Goal: Transaction & Acquisition: Book appointment/travel/reservation

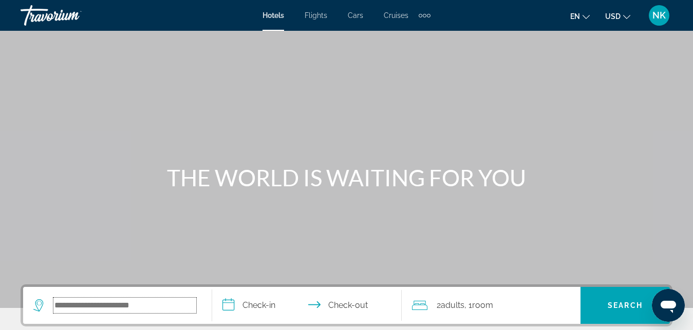
click at [77, 301] on input "Search hotel destination" at bounding box center [124, 305] width 143 height 15
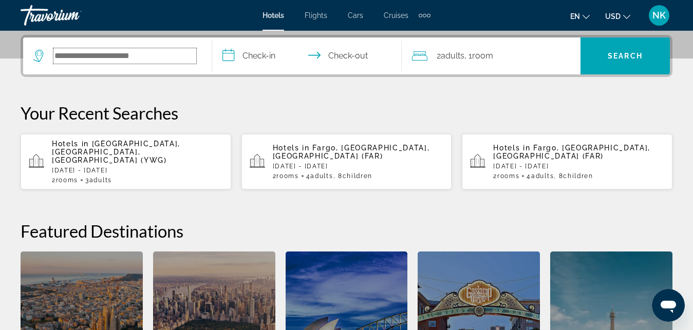
scroll to position [251, 0]
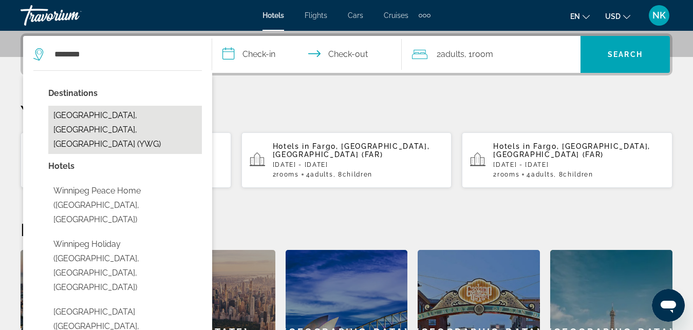
click at [128, 119] on button "[GEOGRAPHIC_DATA], [GEOGRAPHIC_DATA], [GEOGRAPHIC_DATA] (YWG)" at bounding box center [125, 130] width 154 height 48
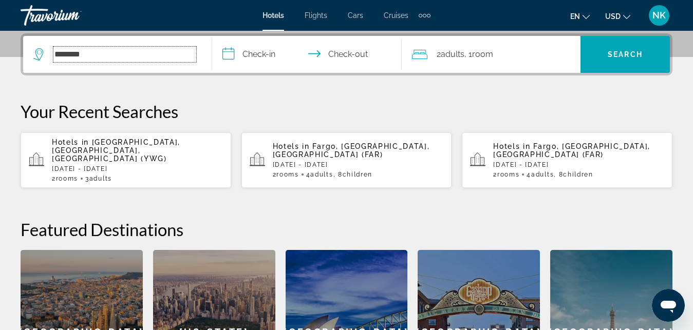
type input "**********"
click at [259, 59] on input "**********" at bounding box center [308, 56] width 193 height 40
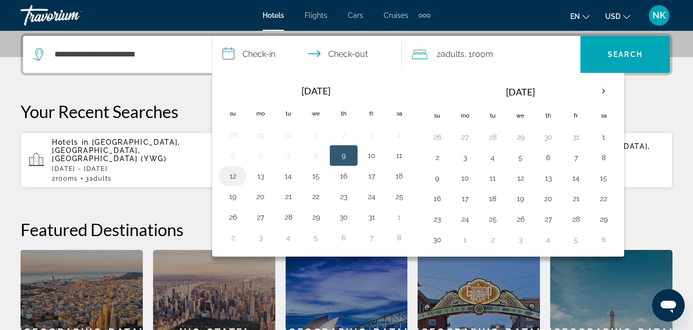
click at [233, 181] on button "12" at bounding box center [232, 176] width 16 height 14
click at [265, 176] on button "13" at bounding box center [260, 176] width 16 height 14
type input "**********"
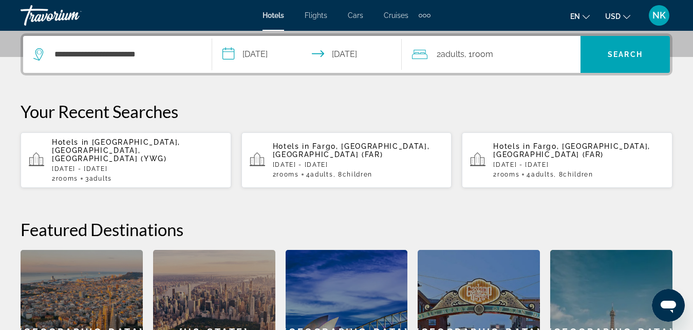
click at [443, 53] on span "Adults" at bounding box center [453, 54] width 24 height 10
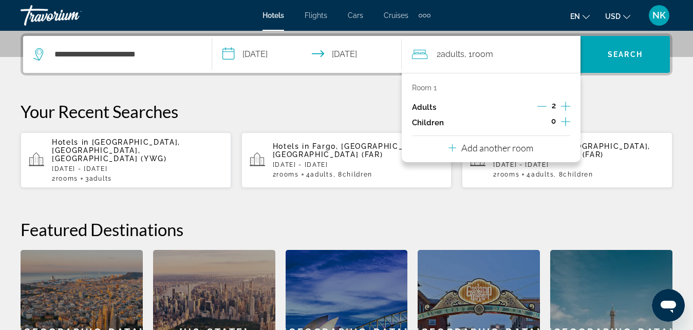
click at [569, 108] on icon "Increment adults" at bounding box center [565, 106] width 9 height 12
click at [525, 148] on p "Add another room" at bounding box center [497, 147] width 72 height 11
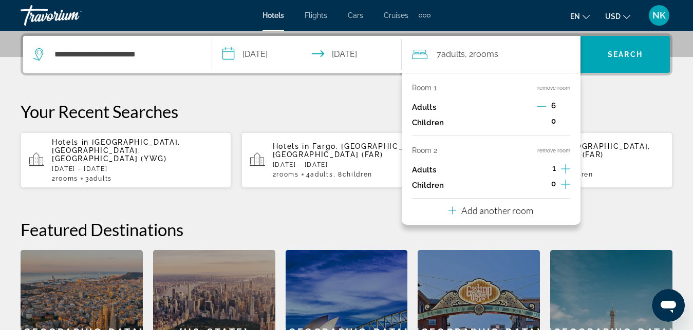
click at [568, 170] on icon "Increment adults" at bounding box center [565, 169] width 9 height 12
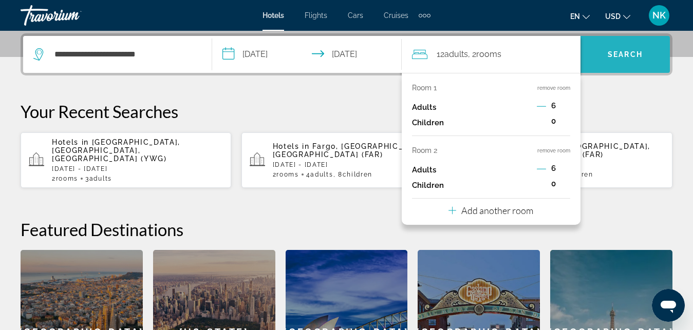
click at [608, 46] on span "Search" at bounding box center [624, 54] width 89 height 25
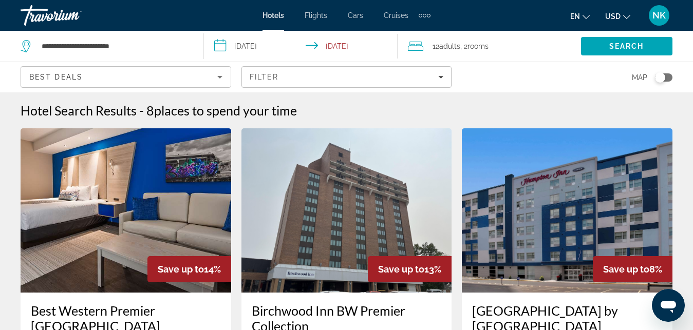
click at [615, 18] on span "USD" at bounding box center [612, 16] width 15 height 8
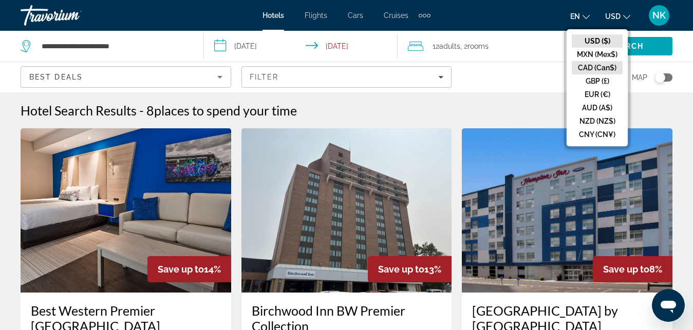
click at [610, 73] on button "CAD (Can$)" at bounding box center [597, 67] width 51 height 13
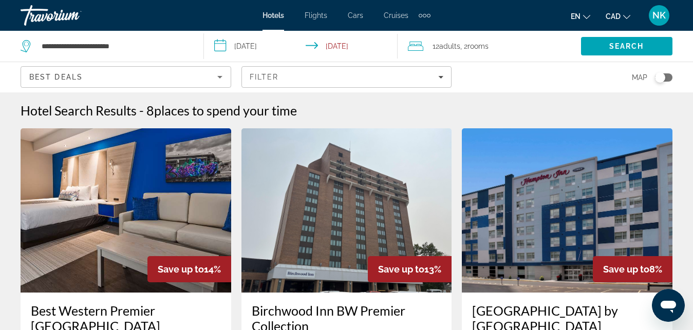
click at [449, 44] on span "Adults" at bounding box center [449, 46] width 21 height 8
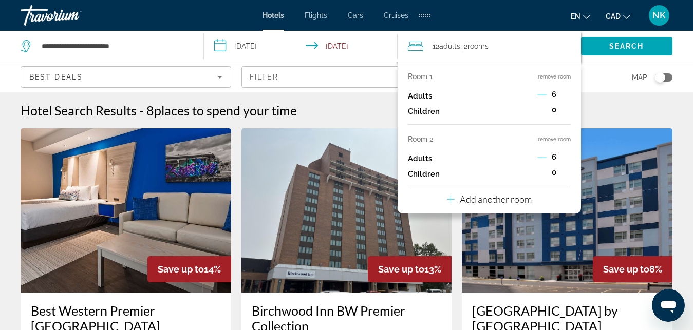
click at [544, 91] on icon "Decrement adults" at bounding box center [541, 94] width 9 height 9
click at [543, 159] on icon "Decrement adults" at bounding box center [541, 157] width 9 height 9
click at [622, 48] on span "Search" at bounding box center [626, 46] width 35 height 8
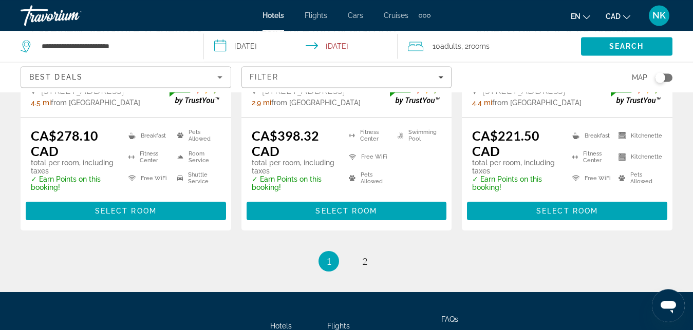
scroll to position [1615, 0]
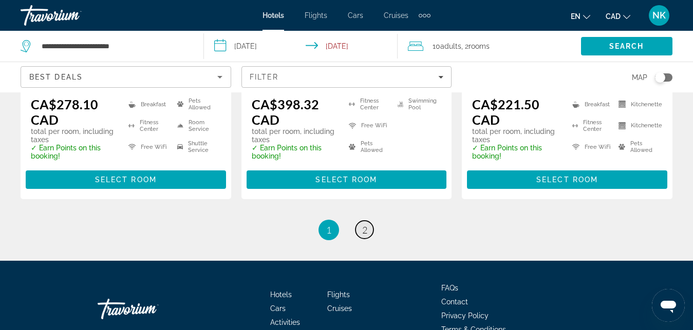
click at [361, 221] on link "page 2" at bounding box center [364, 230] width 18 height 18
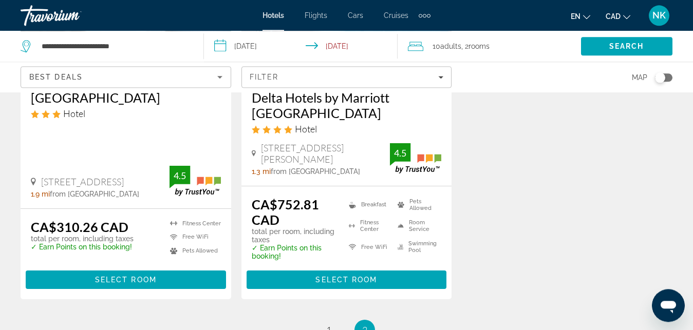
scroll to position [236, 0]
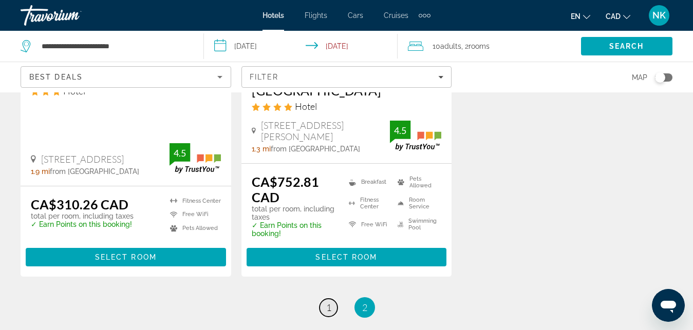
click at [327, 307] on span "1" at bounding box center [328, 307] width 5 height 11
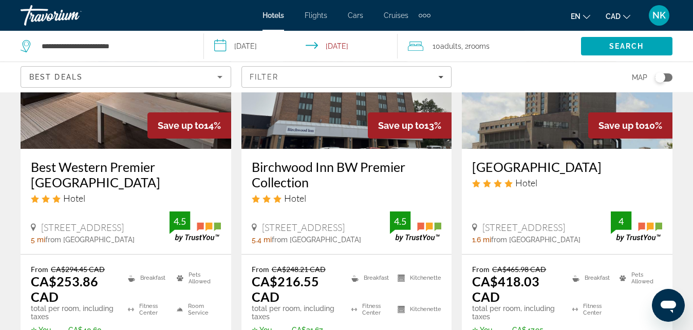
scroll to position [148, 0]
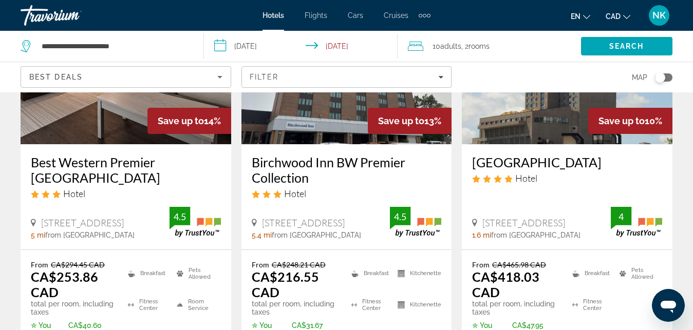
click at [30, 111] on img "Main content" at bounding box center [126, 62] width 211 height 164
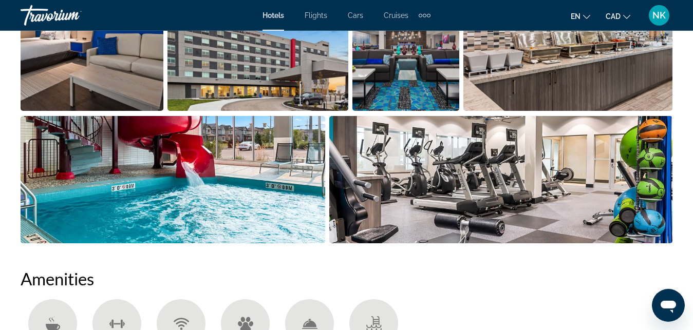
scroll to position [777, 0]
